Goal: Find specific page/section: Find specific page/section

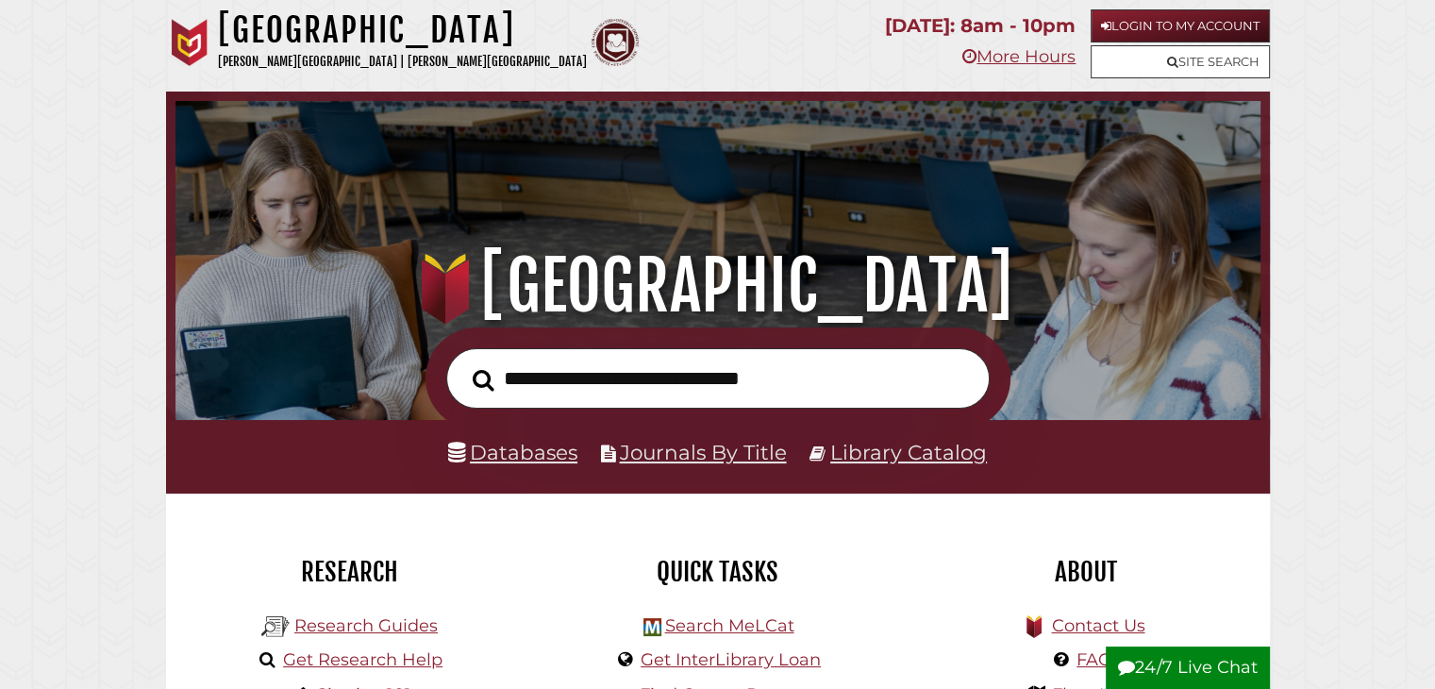
scroll to position [359, 1076]
click at [506, 439] on li "Databases" at bounding box center [512, 453] width 129 height 36
click at [513, 462] on link "Databases" at bounding box center [512, 452] width 129 height 25
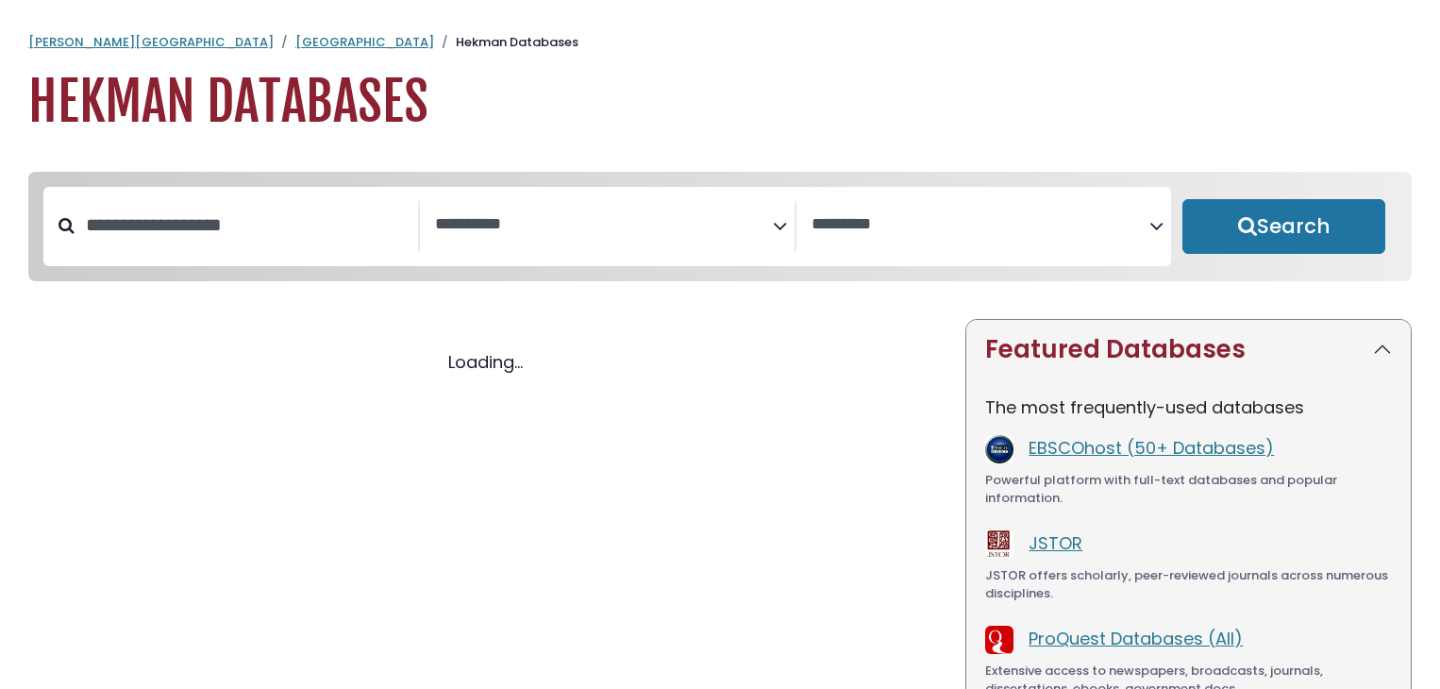
select select "Database Subject Filter"
select select "Database Vendors Filter"
select select "Database Subject Filter"
select select "Database Vendors Filter"
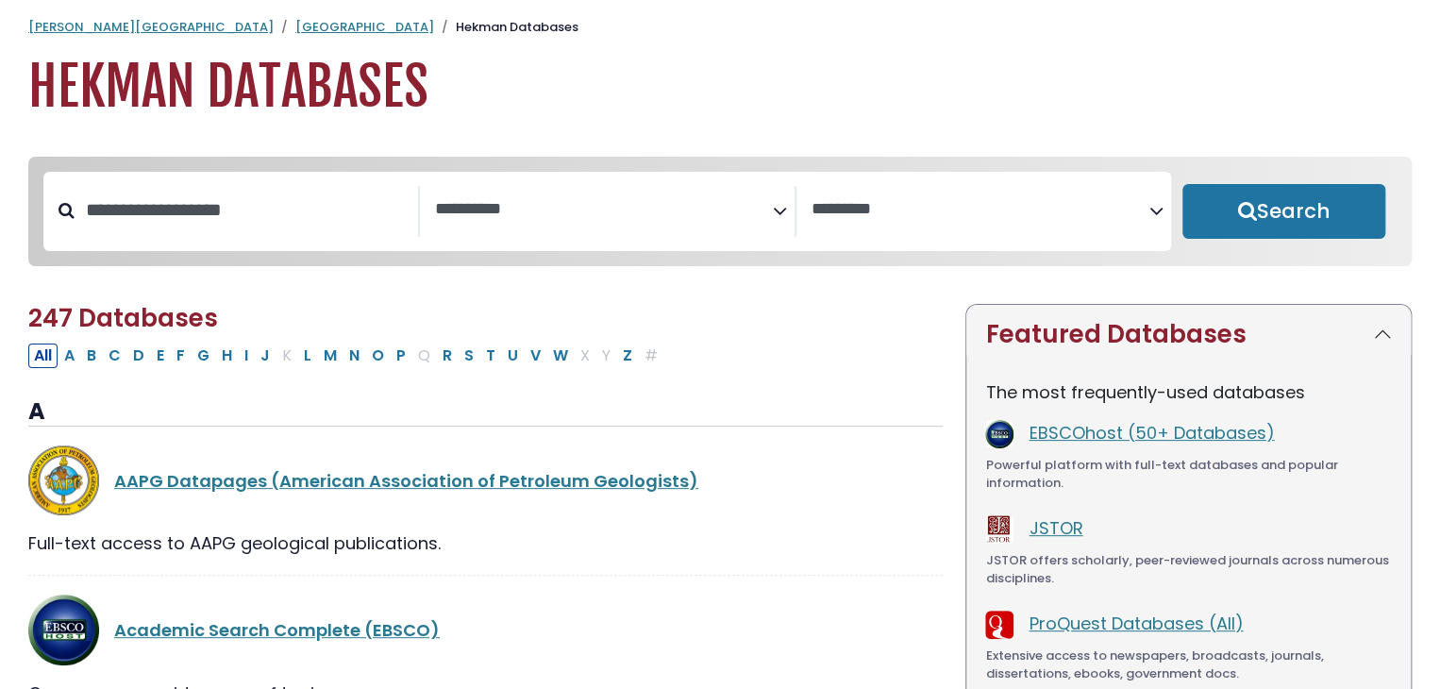
scroll to position [15, 0]
click at [1122, 441] on link "EBSCOhost (50+ Databases)" at bounding box center [1151, 433] width 245 height 24
